Goal: Task Accomplishment & Management: Use online tool/utility

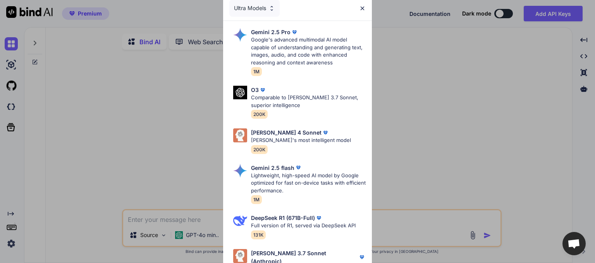
click at [423, 158] on div "Ultra Models Gemini 2.5 Pro Google's advanced multimodal AI model capable of un…" at bounding box center [297, 131] width 595 height 263
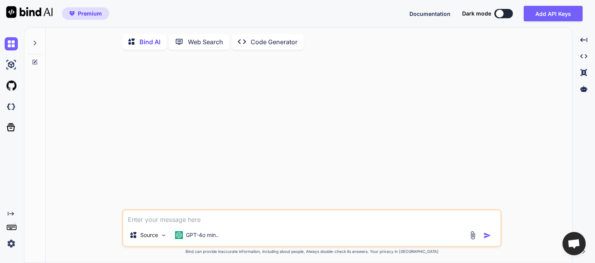
click at [263, 42] on p "Code Generator" at bounding box center [274, 41] width 47 height 9
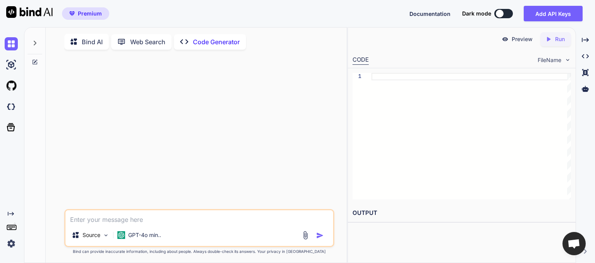
type textarea "x"
click at [90, 217] on textarea at bounding box center [200, 217] width 268 height 14
click at [540, 14] on button "Add API Keys" at bounding box center [553, 14] width 59 height 16
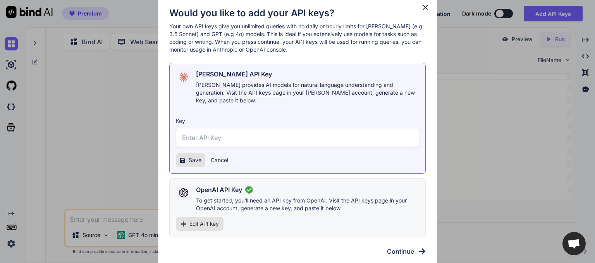
click at [205, 134] on input "text" at bounding box center [297, 137] width 243 height 19
paste input "sk-ant-api03-AstTTIhQAN4JPkKMJ3JabybXVFhofSeFIJFseTCkSyV-x1gTMRFl8nTK3SGa5MxVA1…"
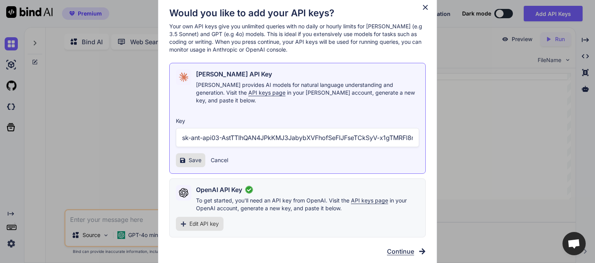
scroll to position [0, 165]
type input "sk-ant-api03-AstTTIhQAN4JPkKMJ3JabybXVFhofSeFIJFseTCkSyV-x1gTMRFl8nTK3SGa5MxVA1…"
click at [190, 157] on span "Save" at bounding box center [195, 160] width 13 height 8
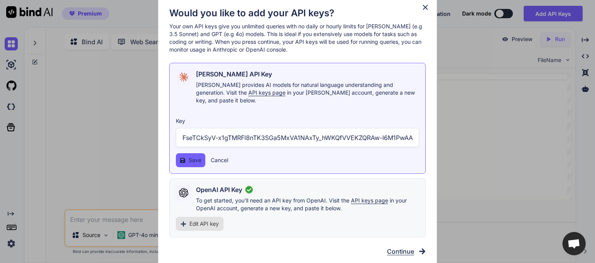
click at [190, 157] on span "Save" at bounding box center [195, 160] width 13 height 8
drag, startPoint x: 328, startPoint y: 133, endPoint x: 481, endPoint y: 122, distance: 153.2
click at [419, 128] on input "sk-ant-api03-AstTTIhQAN4JPkKMJ3JabybXVFhofSeFIJFseTCkSyV-x1gTMRFl8nTK3SGa5MxVA1…" at bounding box center [297, 137] width 243 height 19
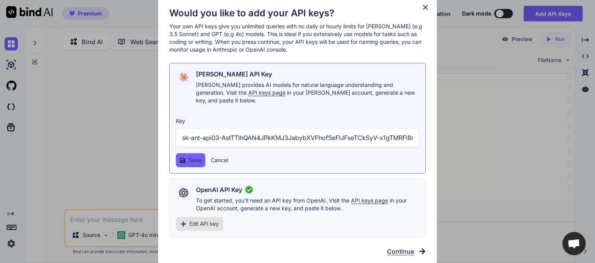
drag, startPoint x: 224, startPoint y: 137, endPoint x: 82, endPoint y: 135, distance: 141.5
click at [176, 135] on input "sk-ant-api03-AstTTIhQAN4JPkKMJ3JabybXVFhofSeFIJFseTCkSyV-x1gTMRFl8nTK3SGa5MxVA1…" at bounding box center [297, 137] width 243 height 19
click at [183, 133] on input "sk-ant-api03-AstTTIhQAN4JPkKMJ3JabybXVFhofSeFIJFseTCkSyV-x1gTMRFl8nTK3SGa5MxVA1…" at bounding box center [297, 137] width 243 height 19
click at [190, 159] on span "Save" at bounding box center [195, 160] width 13 height 8
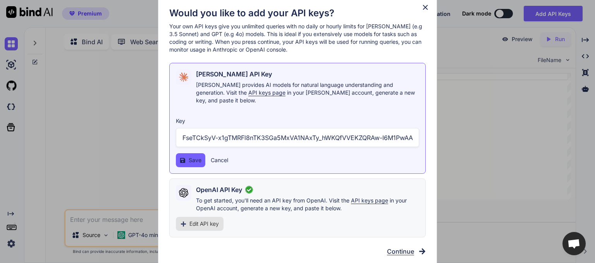
click at [190, 159] on span "Save" at bounding box center [195, 160] width 13 height 8
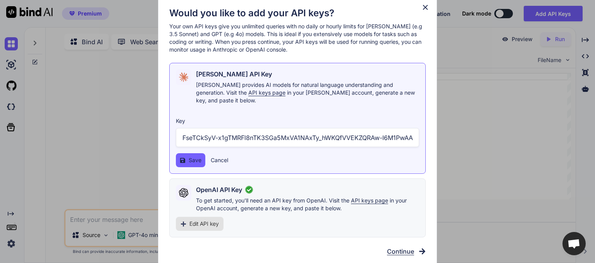
click at [190, 159] on span "Save" at bounding box center [195, 160] width 13 height 8
click at [426, 8] on icon at bounding box center [425, 7] width 9 height 9
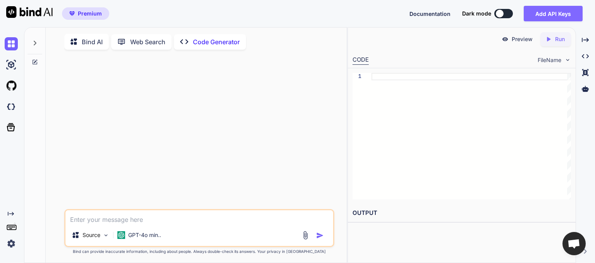
click at [549, 13] on button "Add API Keys" at bounding box center [553, 14] width 59 height 16
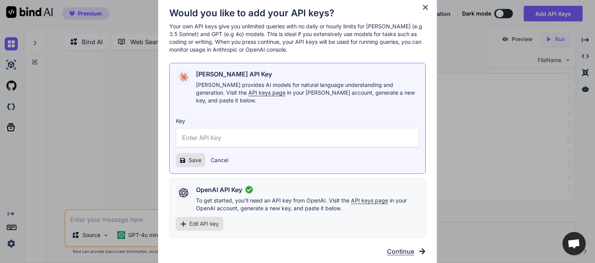
click at [248, 95] on span "API keys page" at bounding box center [266, 92] width 37 height 7
paste input "sk-ant-api03-A_XdymQJsCUM64TmFALcmubnfOmnDgfV6BXEudwyZQmfRnS88AXYkeEjjVPaK0rzm3…"
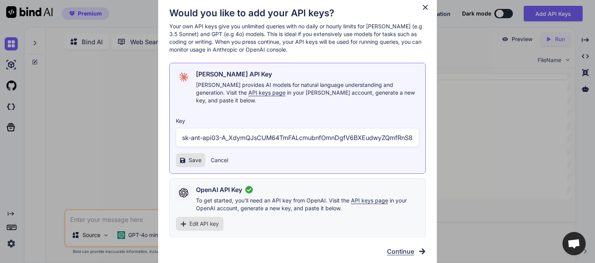
scroll to position [0, 181]
type input "sk-ant-api03-A_XdymQJsCUM64TmFALcmubnfOmnDgfV6BXEudwyZQmfRnS88AXYkeEjjVPaK0rzm3…"
click at [191, 159] on span "Save" at bounding box center [195, 160] width 13 height 8
click at [428, 8] on icon at bounding box center [425, 7] width 9 height 9
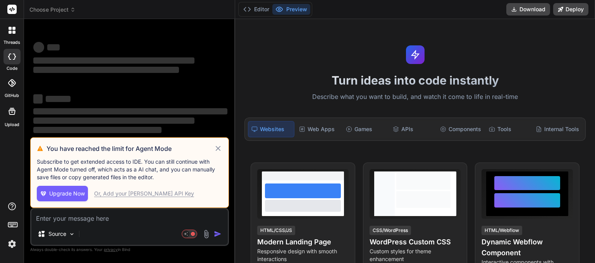
click at [128, 193] on div "Or, Add your Claude API Key" at bounding box center [144, 194] width 100 height 8
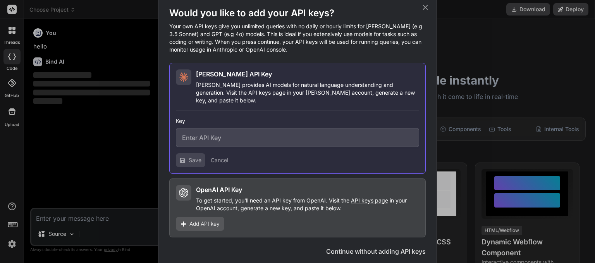
type textarea "x"
paste input "sk-ant-api03-A_XdymQJsCUM64TmFALcmubnfOmnDgfV6BXEudwyZQmfRnS88AXYkeEjjVPaK0rzm3…"
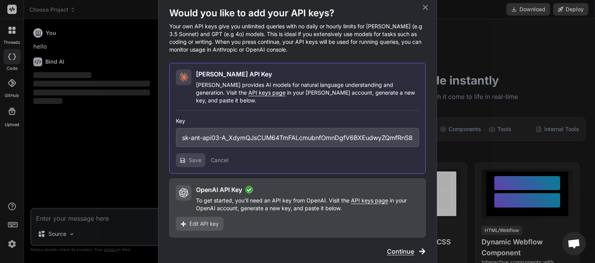
scroll to position [0, 181]
type input "sk-ant-api03-A_XdymQJsCUM64TmFALcmubnfOmnDgfV6BXEudwyZQmfRnS88AXYkeEjjVPaK0rzm3…"
click at [188, 157] on button "Save" at bounding box center [190, 160] width 29 height 14
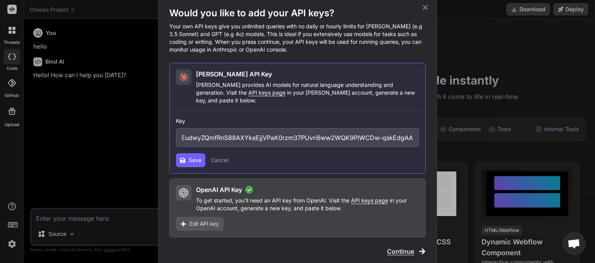
click at [407, 247] on span "Continue" at bounding box center [400, 251] width 27 height 9
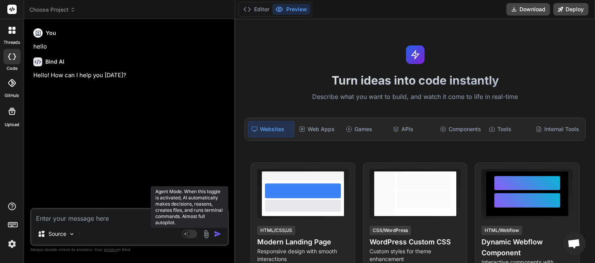
click at [191, 232] on rect at bounding box center [190, 233] width 16 height 9
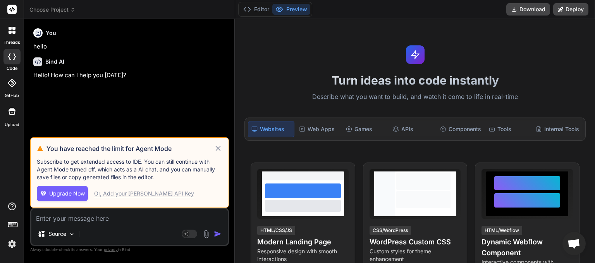
click at [127, 197] on div "Or, Add your Claude API Key" at bounding box center [144, 194] width 100 height 8
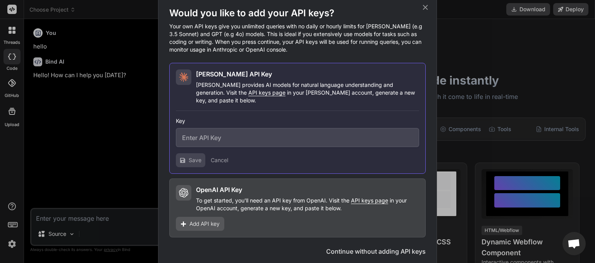
type textarea "x"
click at [204, 130] on input "text" at bounding box center [297, 137] width 243 height 19
paste input "sk-ant-api03-A_XdymQJsCUM64TmFALcmubnfOmnDgfV6BXEudwyZQmfRnS88AXYkeEjjVPaK0rzm3…"
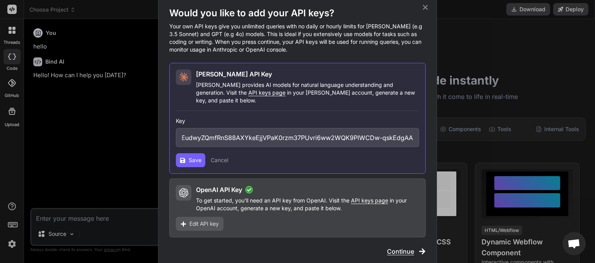
type input "sk-ant-api03-A_XdymQJsCUM64TmFALcmubnfOmnDgfV6BXEudwyZQmfRnS88AXYkeEjjVPaK0rzm3…"
click at [181, 157] on icon at bounding box center [182, 159] width 5 height 5
click at [189, 156] on span "Save" at bounding box center [195, 160] width 13 height 8
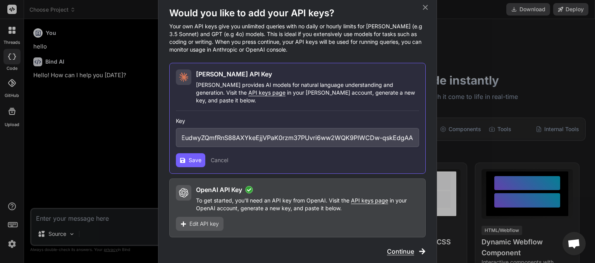
click at [189, 156] on span "Save" at bounding box center [195, 160] width 13 height 8
click at [427, 12] on icon at bounding box center [425, 7] width 9 height 9
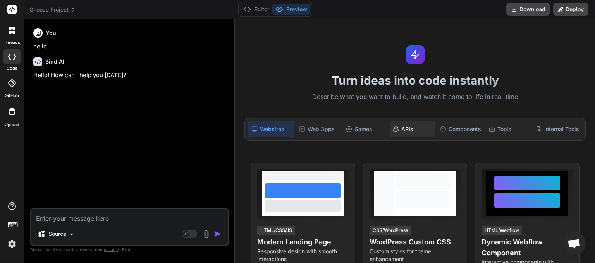
click at [407, 129] on div "APIs" at bounding box center [412, 129] width 45 height 16
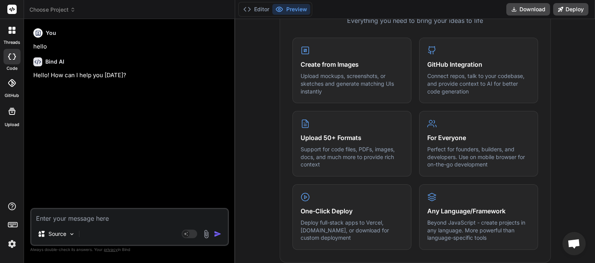
scroll to position [0, 0]
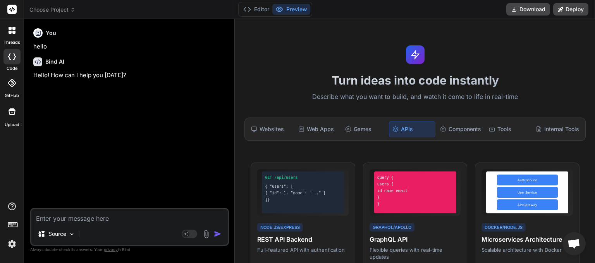
click at [45, 9] on span "Choose Project" at bounding box center [52, 10] width 46 height 8
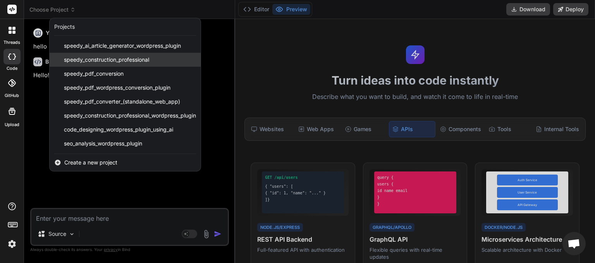
click at [92, 59] on span "speedy_construction_professional" at bounding box center [106, 60] width 85 height 8
type textarea "x"
